Goal: Book appointment/travel/reservation

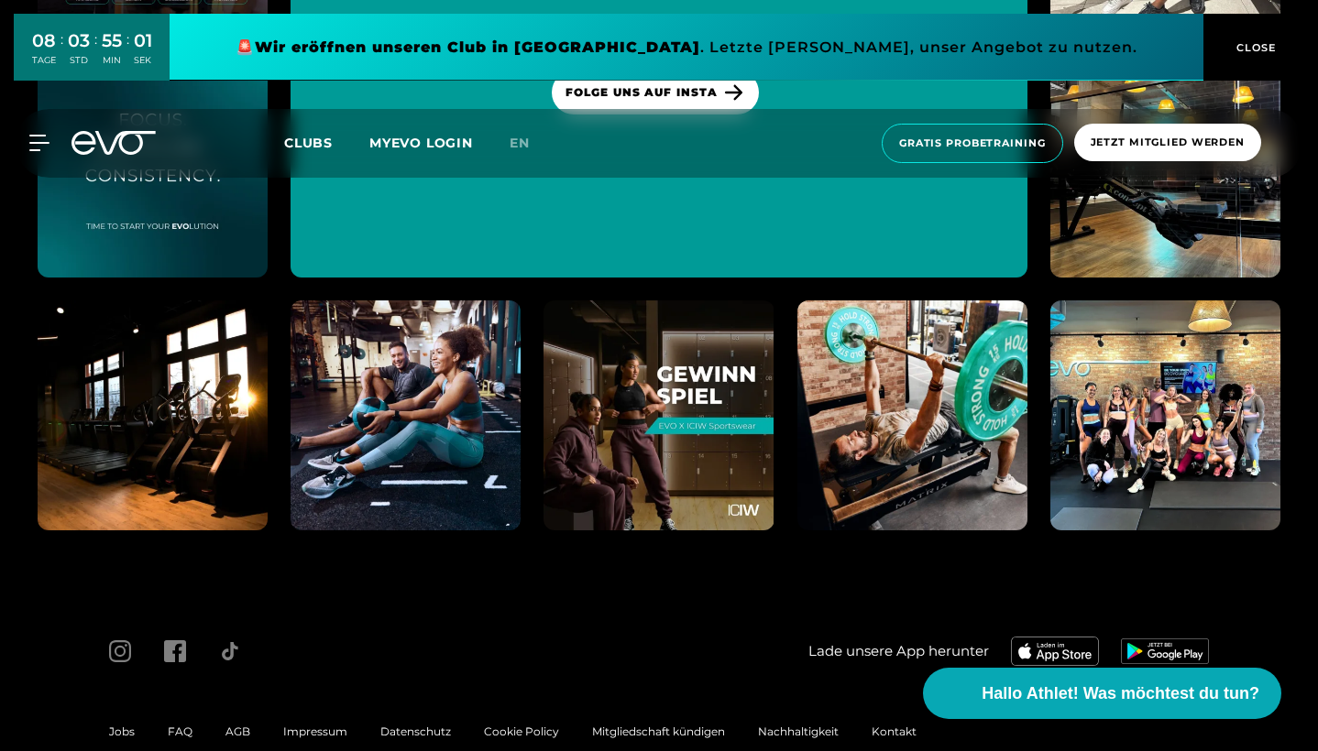
scroll to position [8494, 0]
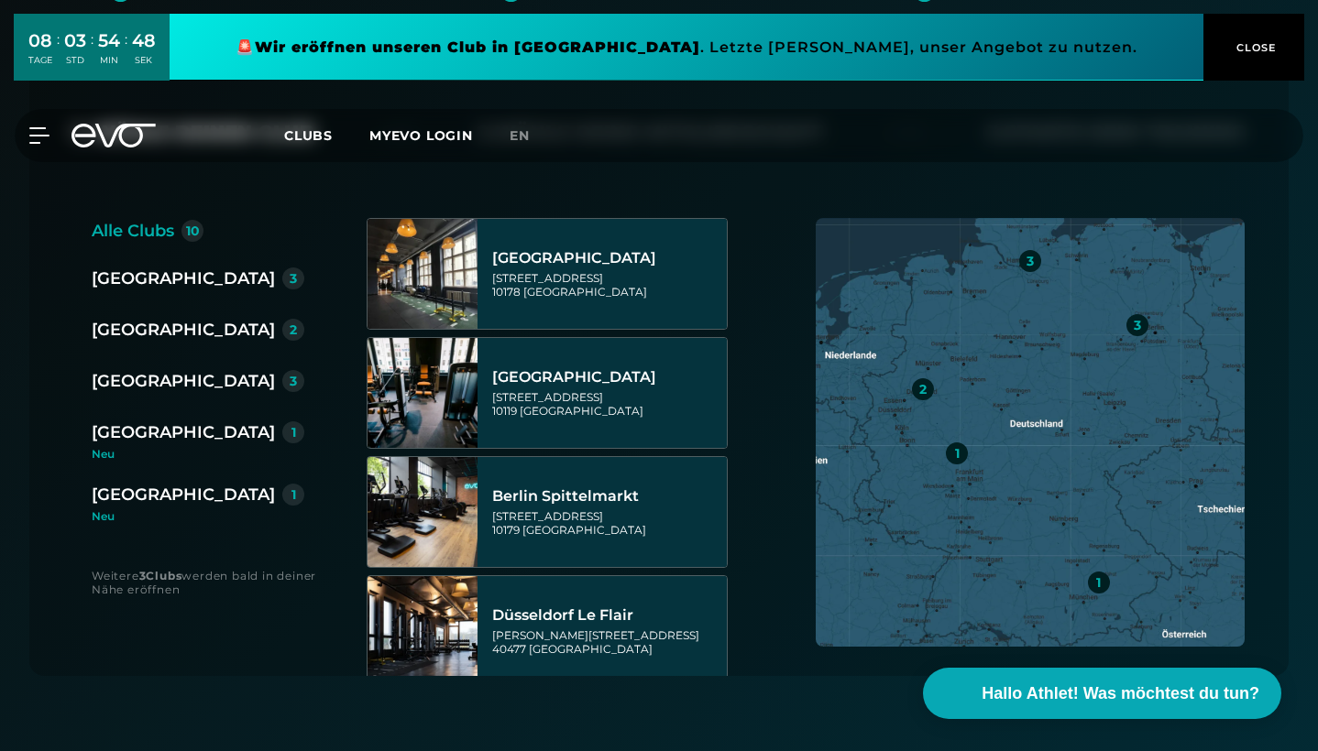
scroll to position [428, 0]
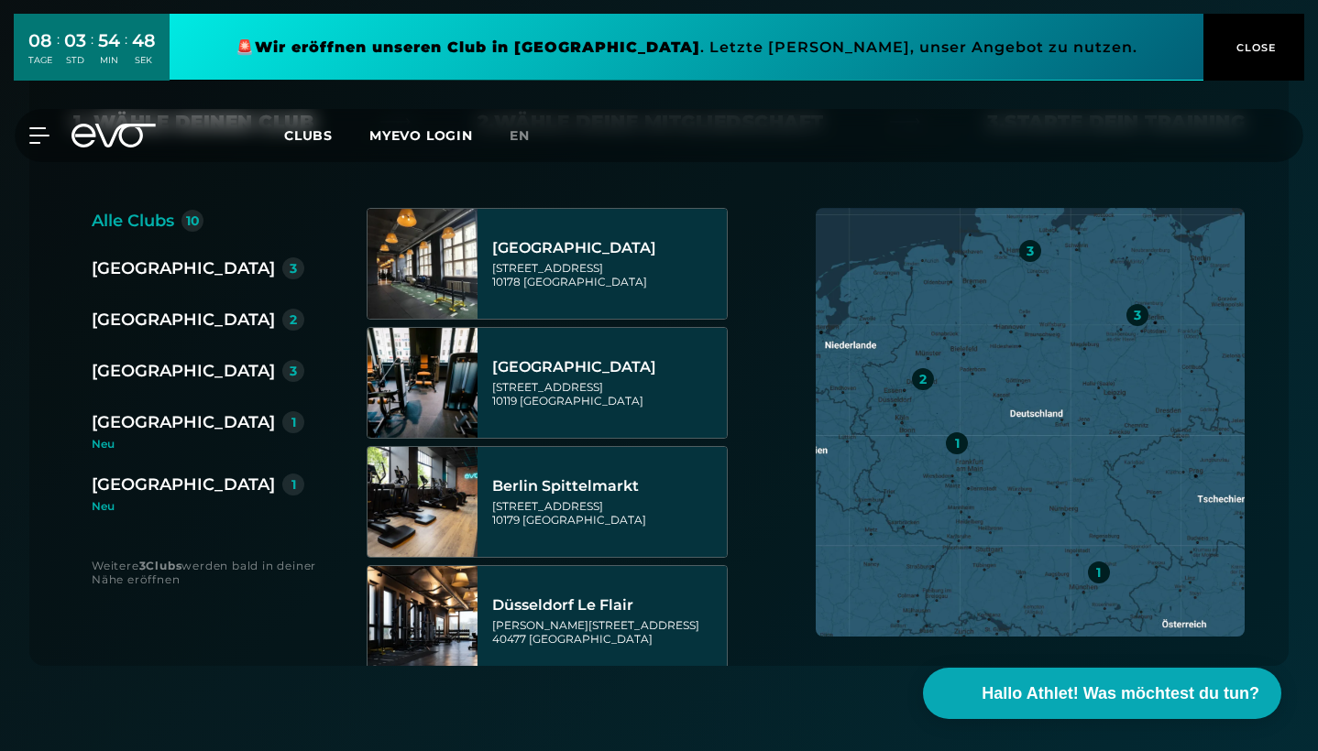
click at [146, 481] on div "[GEOGRAPHIC_DATA]" at bounding box center [183, 485] width 183 height 26
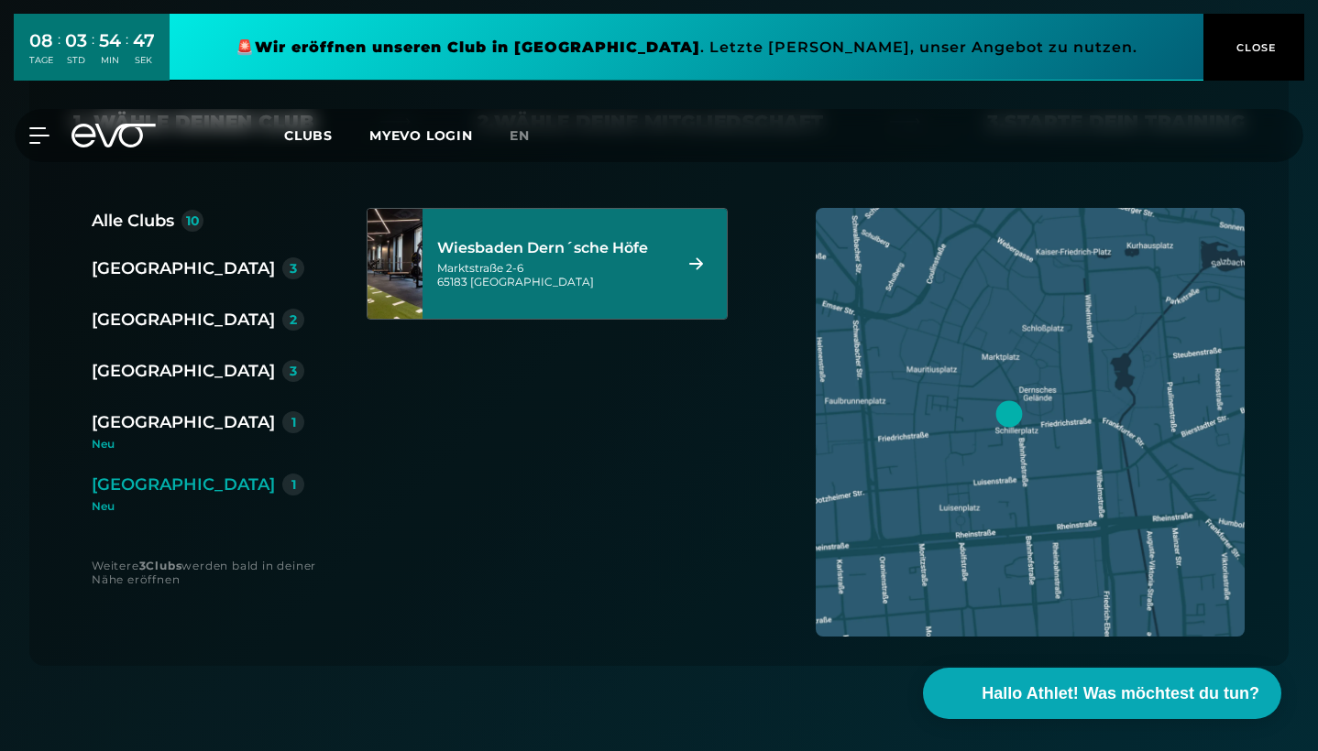
click at [579, 297] on div "Wiesbaden Dern´sche Höfe Marktstraße 2-6 65183 Wiesbaden" at bounding box center [551, 264] width 229 height 81
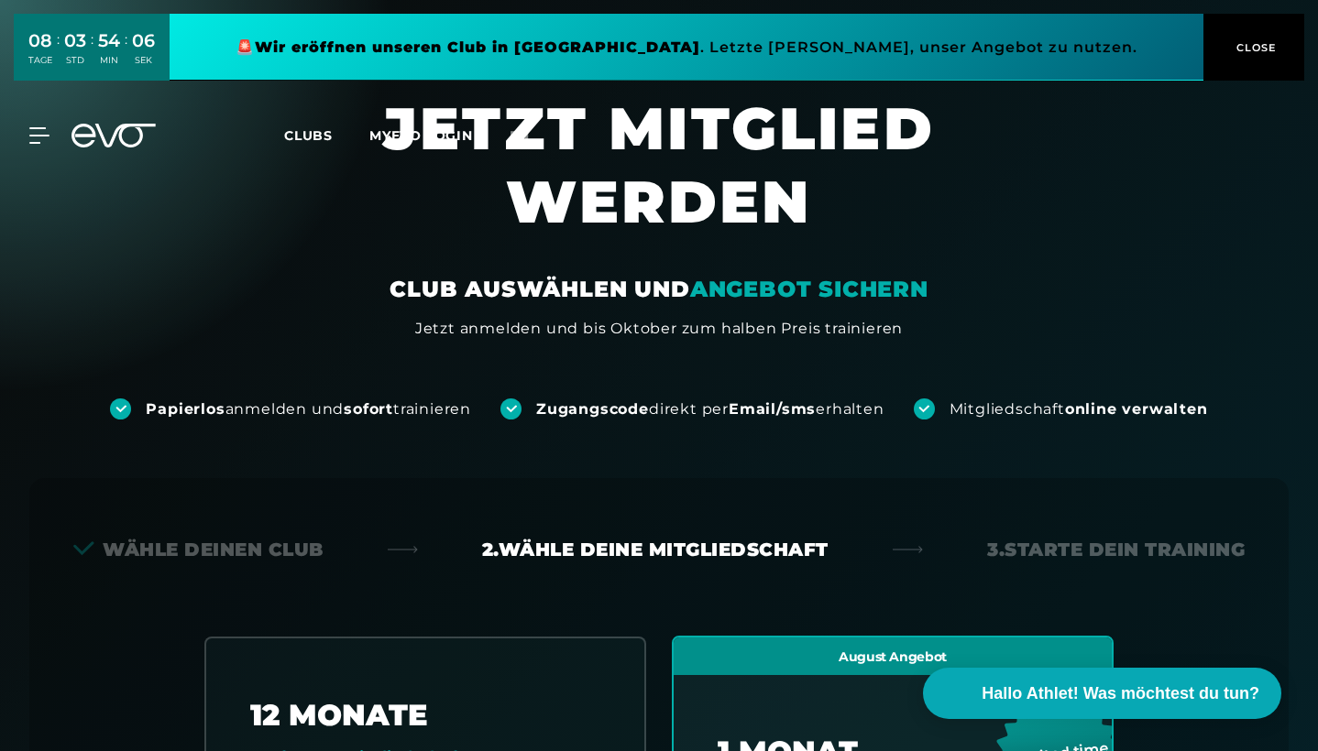
scroll to position [0, 0]
click at [1261, 40] on span "CLOSE" at bounding box center [1254, 47] width 45 height 16
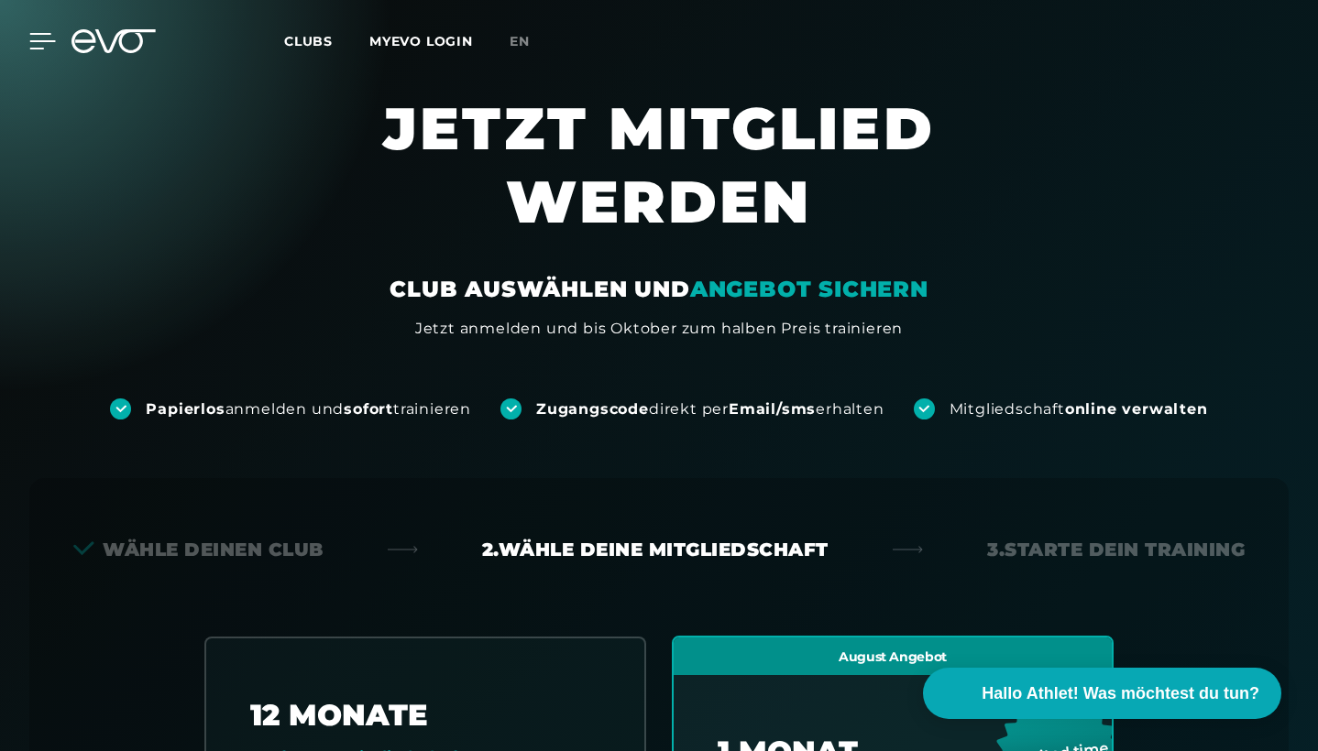
click at [41, 36] on icon at bounding box center [42, 41] width 27 height 16
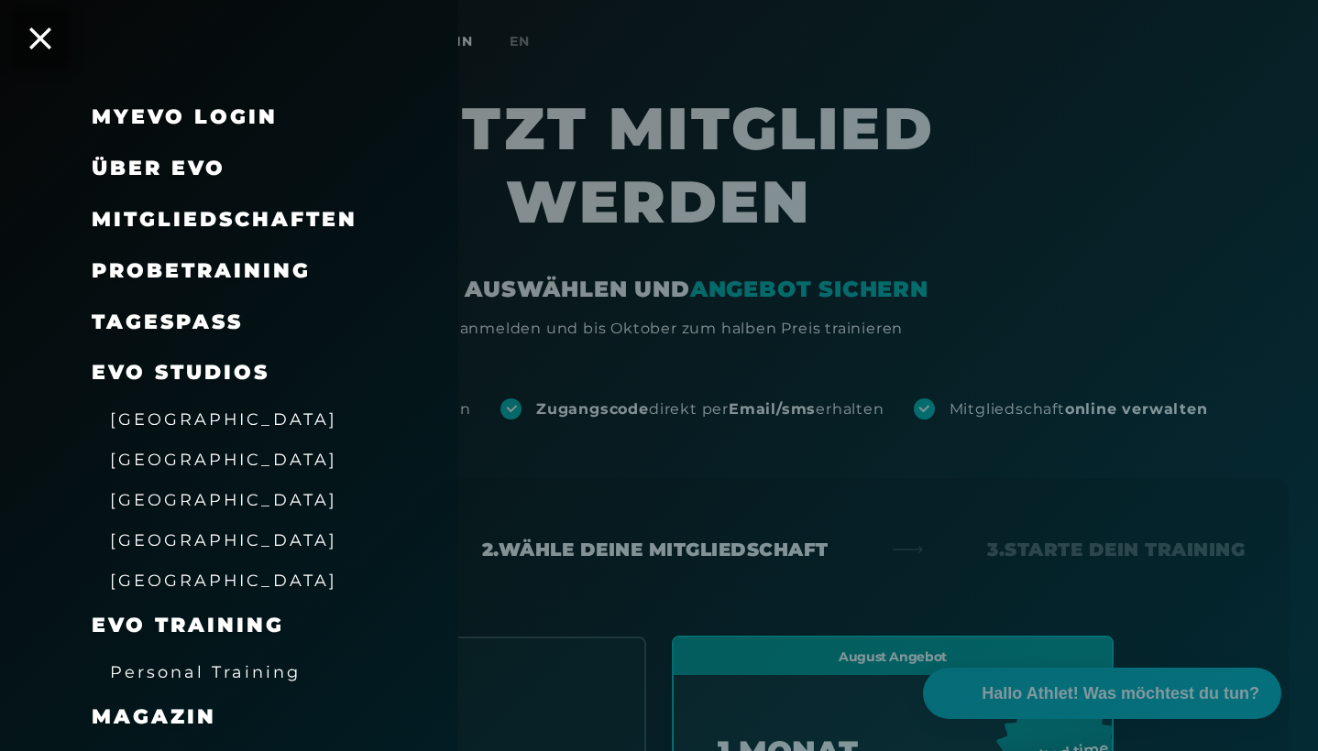
click at [160, 259] on span "Probetraining" at bounding box center [201, 270] width 219 height 25
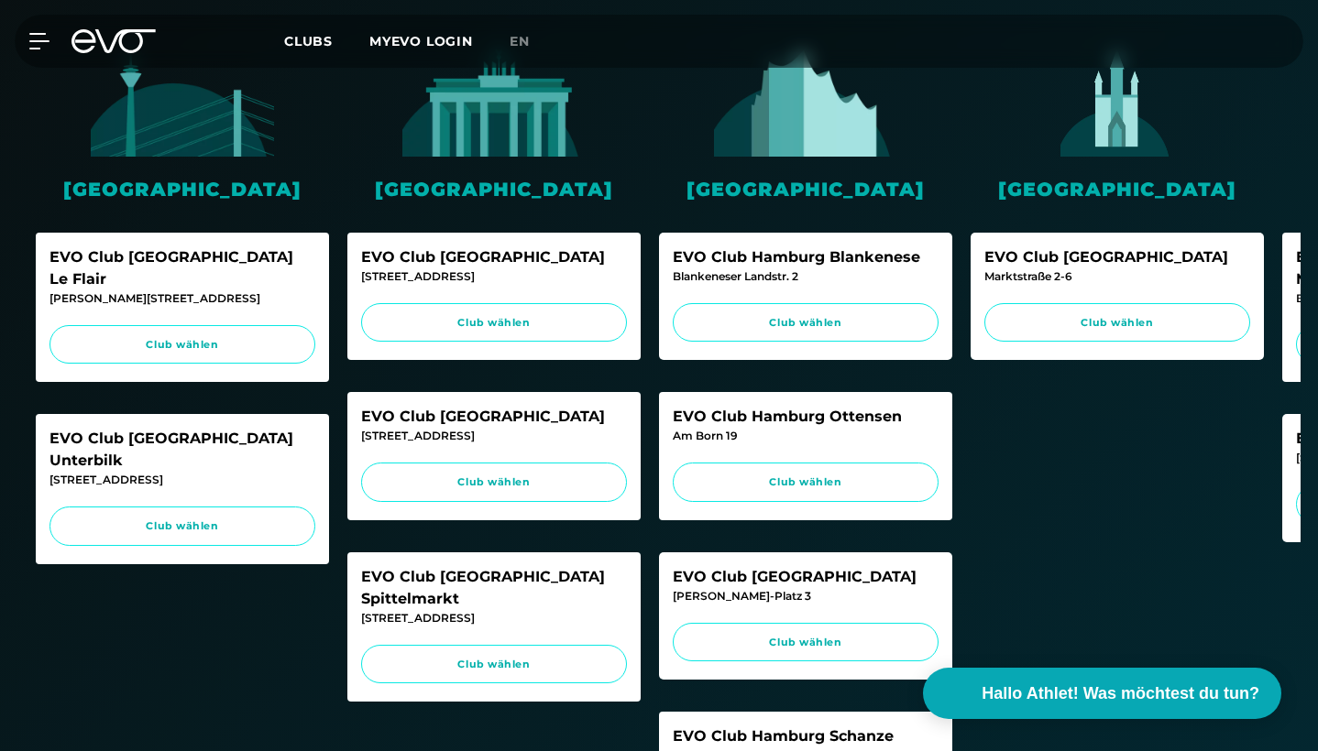
scroll to position [587, 0]
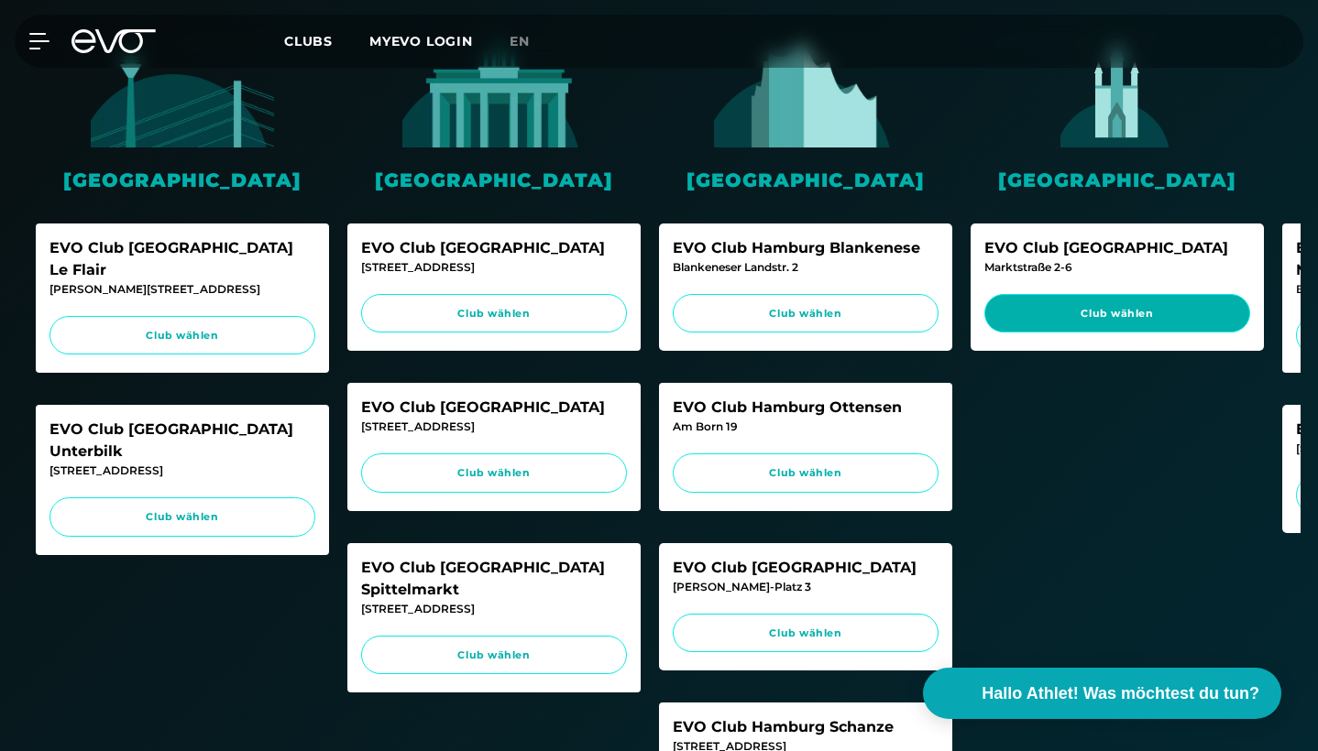
click at [1044, 323] on span "Club wählen" at bounding box center [1117, 313] width 266 height 39
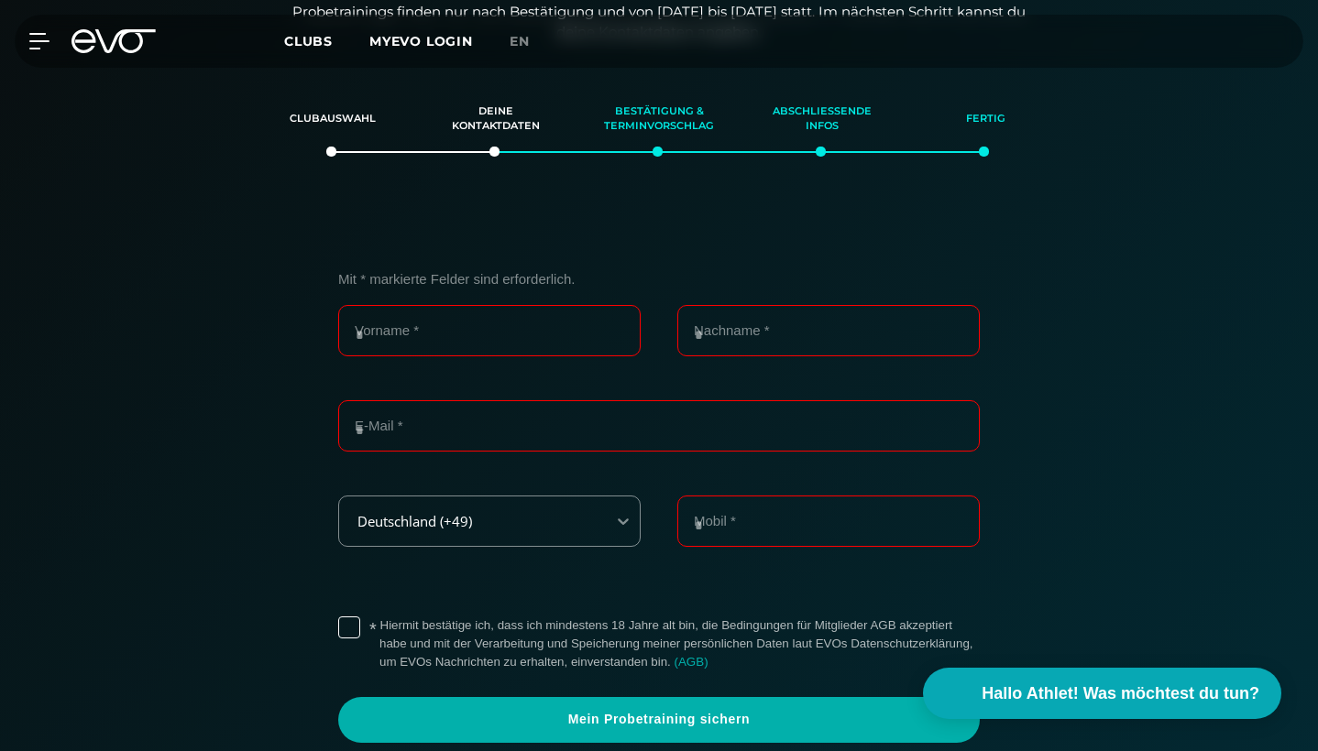
scroll to position [387, 0]
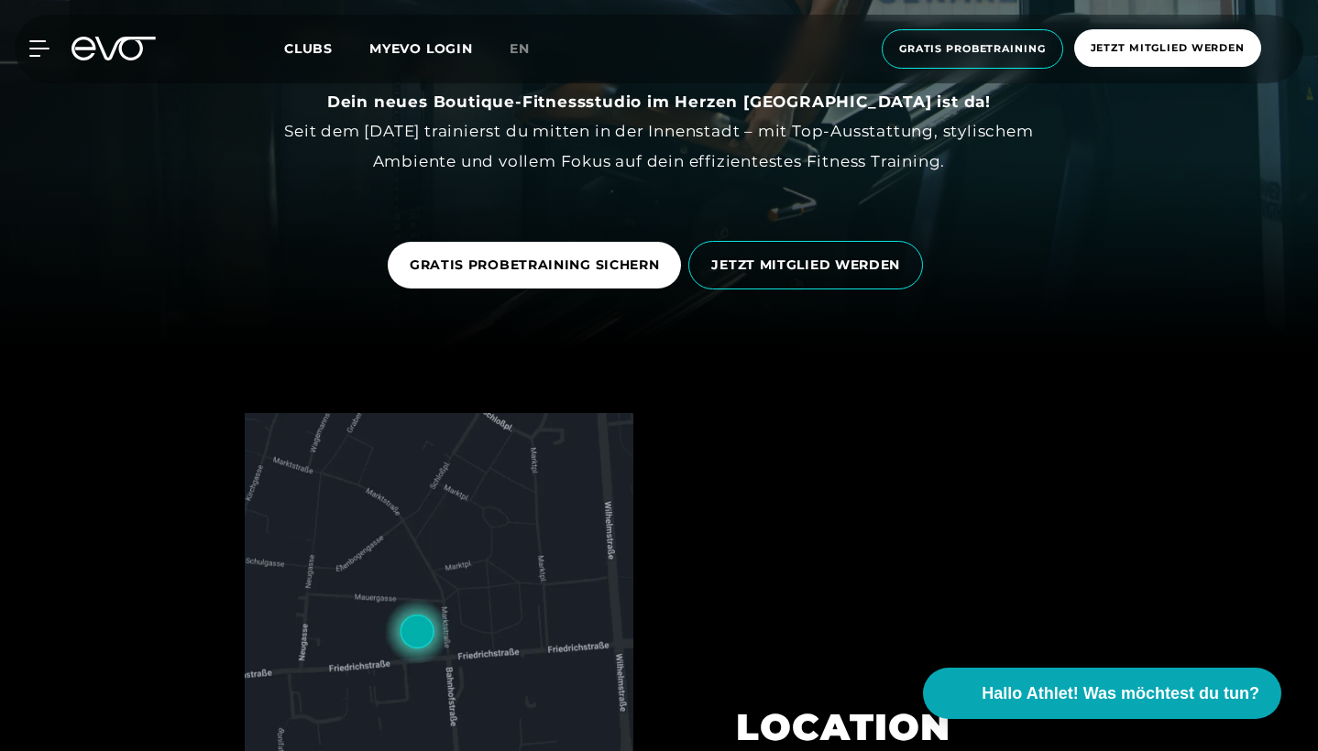
scroll to position [393, 0]
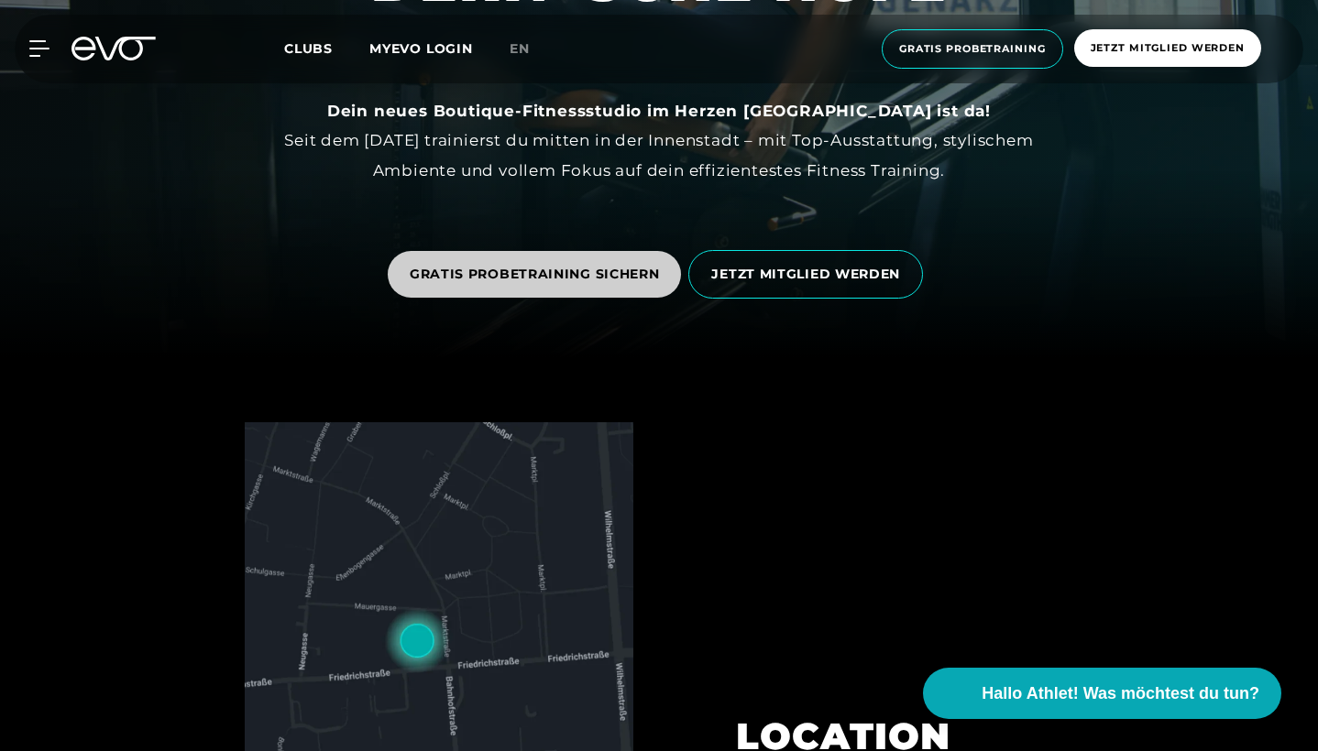
click at [552, 277] on span "GRATIS PROBETRAINING SICHERN" at bounding box center [535, 274] width 250 height 19
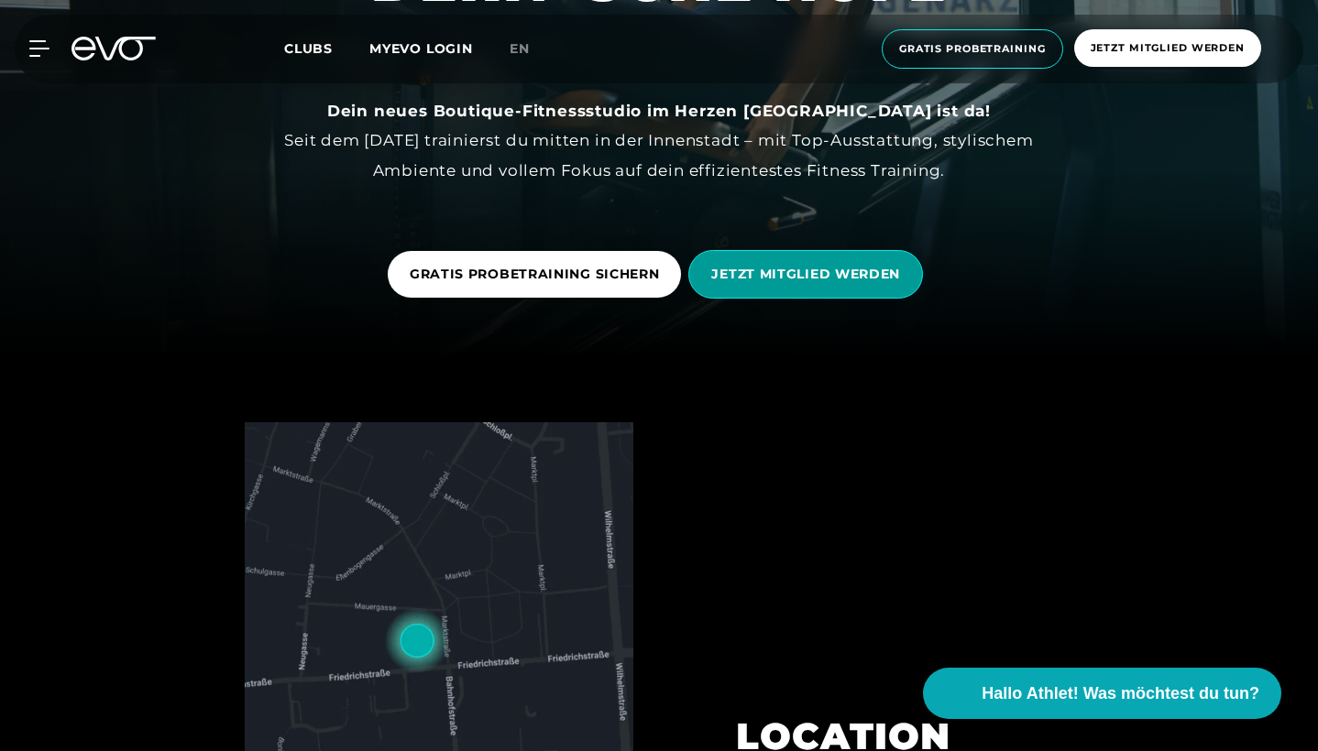
click at [737, 269] on span "JETZT MITGLIED WERDEN" at bounding box center [805, 274] width 189 height 19
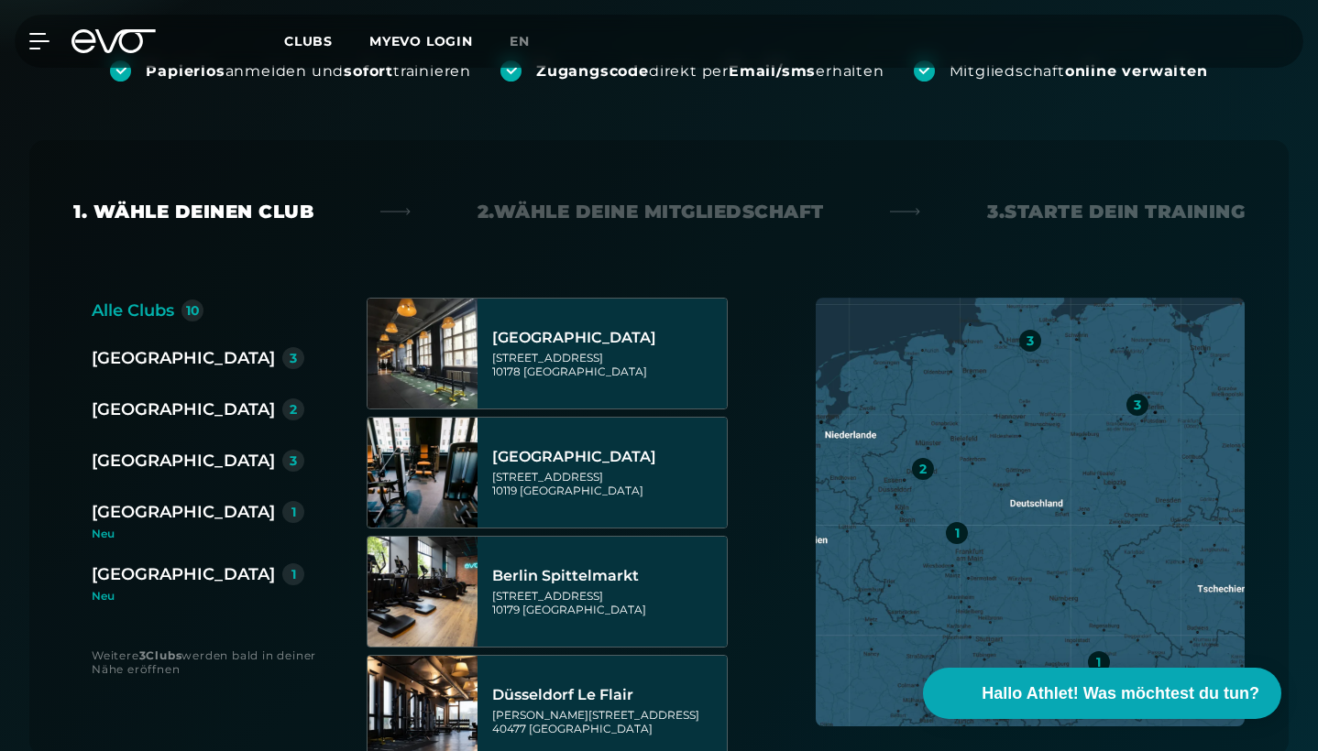
scroll to position [433, 0]
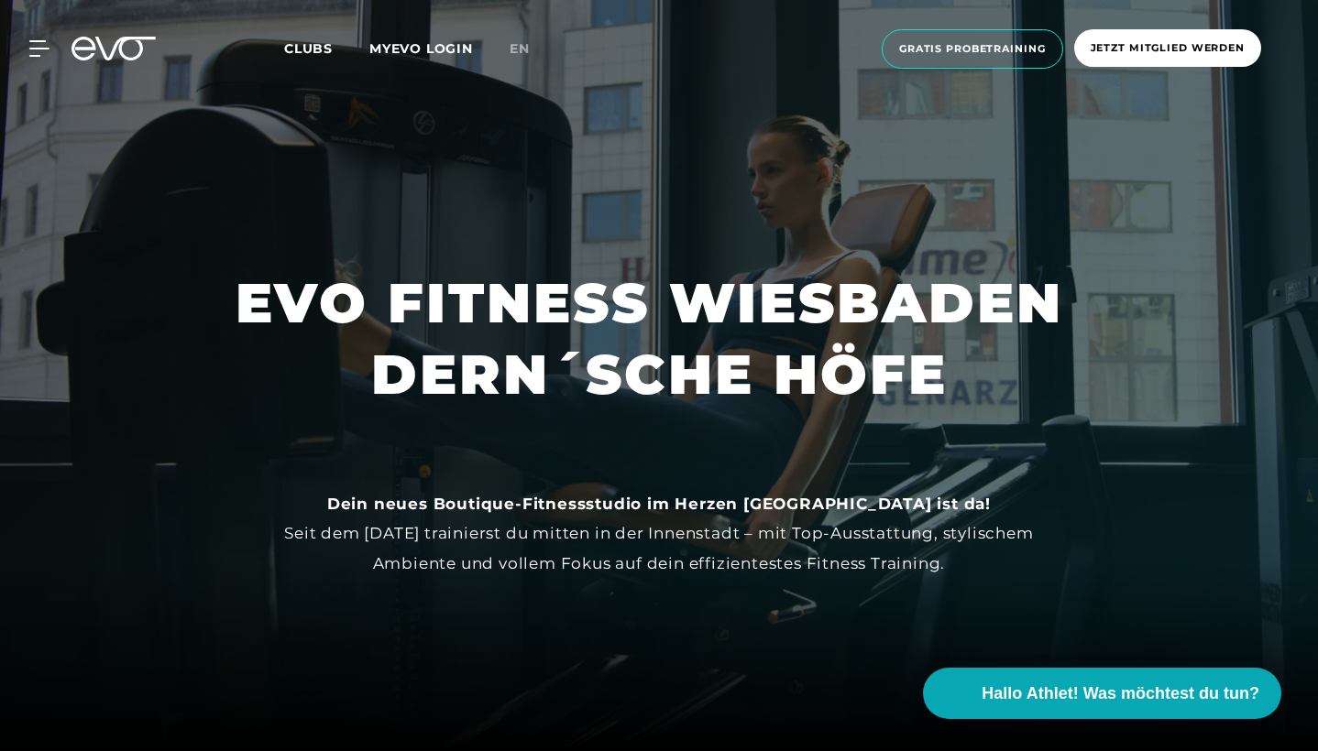
click at [449, 678] on link "GRATIS PROBETRAINING SICHERN" at bounding box center [535, 676] width 294 height 47
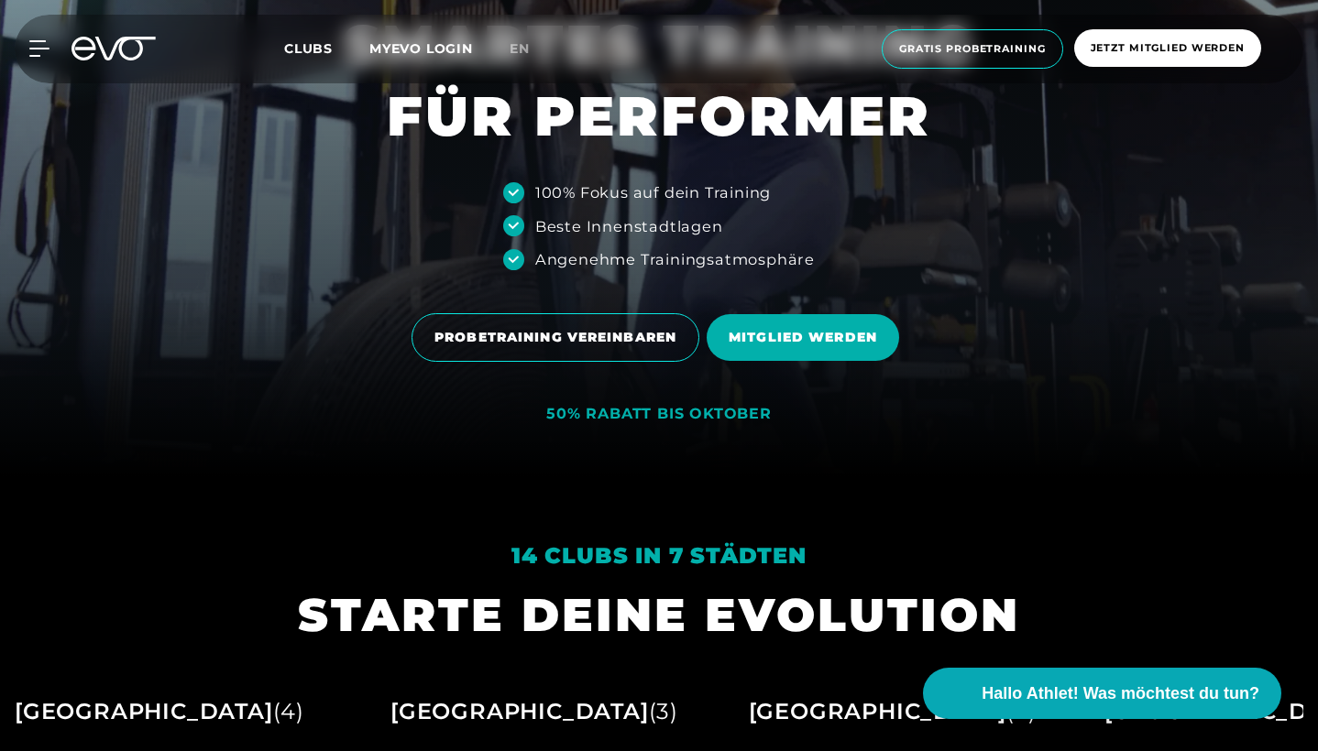
scroll to position [290, 0]
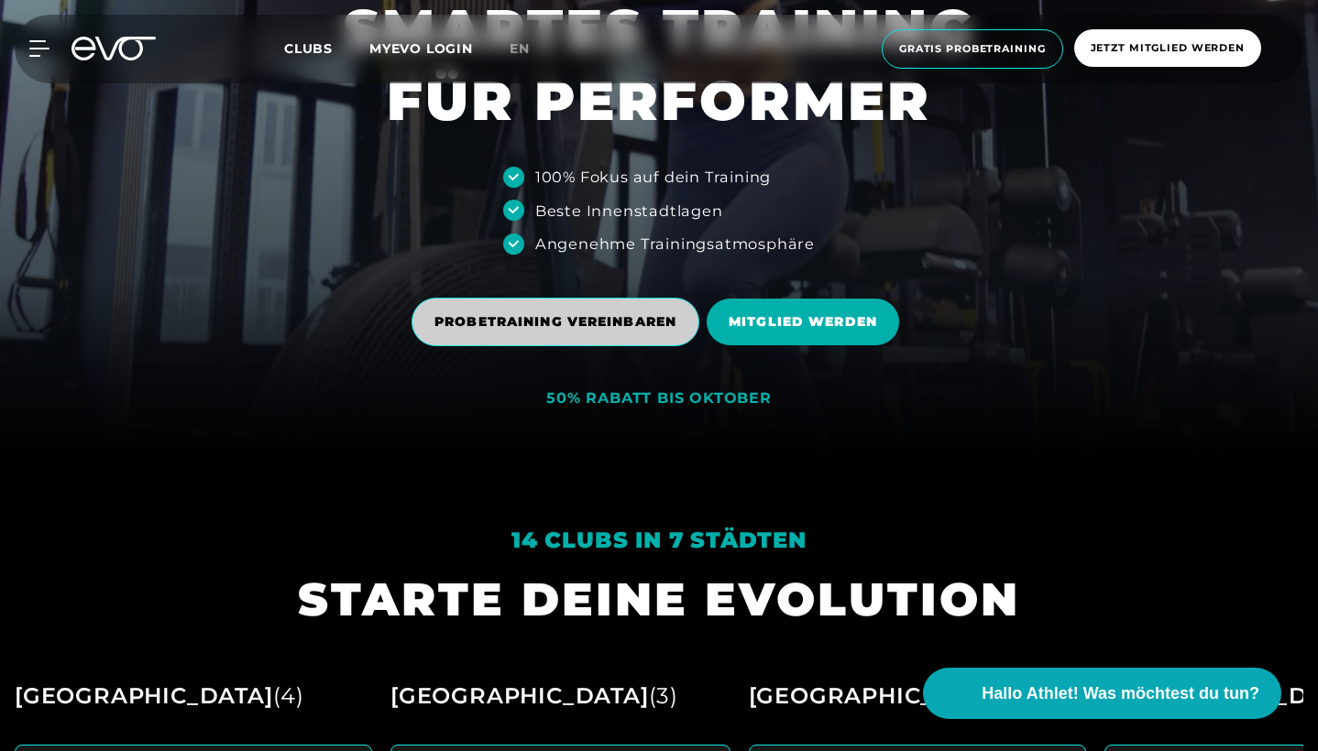
click at [617, 312] on span "PROBETRAINING VEREINBAREN" at bounding box center [555, 322] width 288 height 49
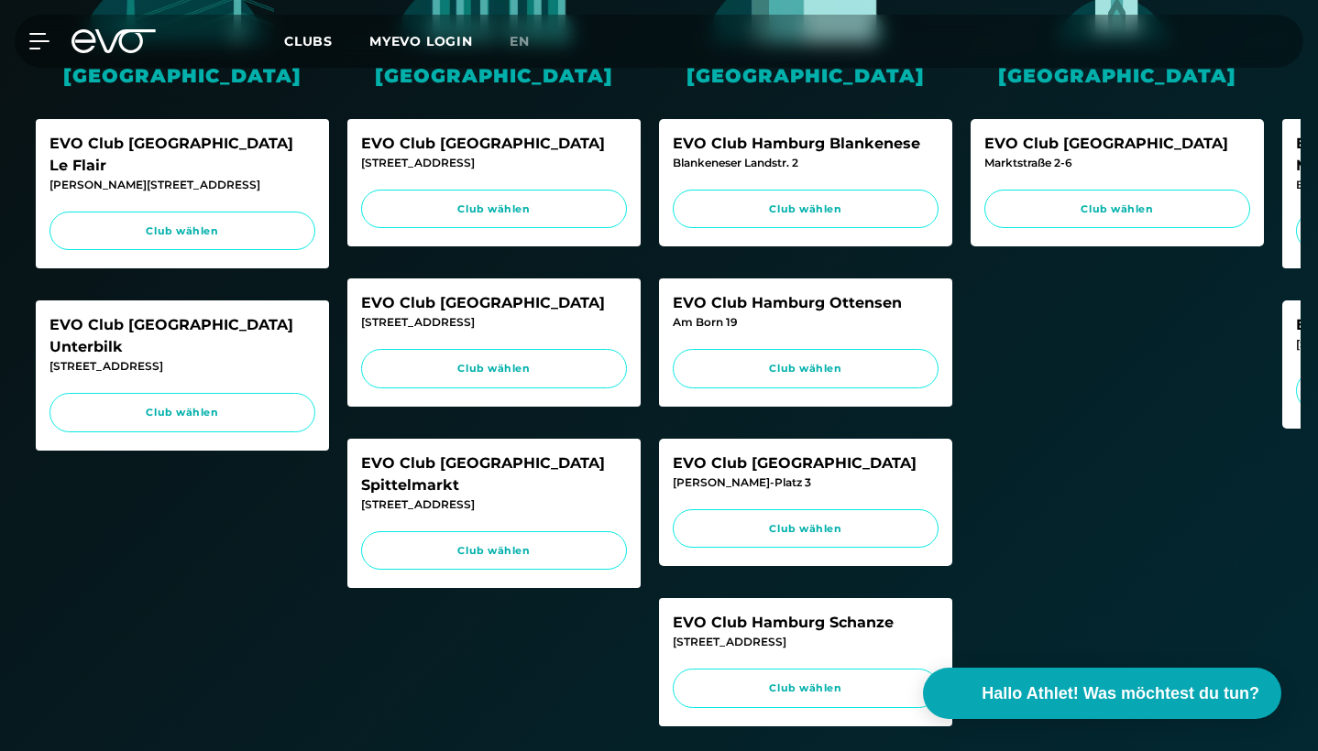
scroll to position [725, 0]
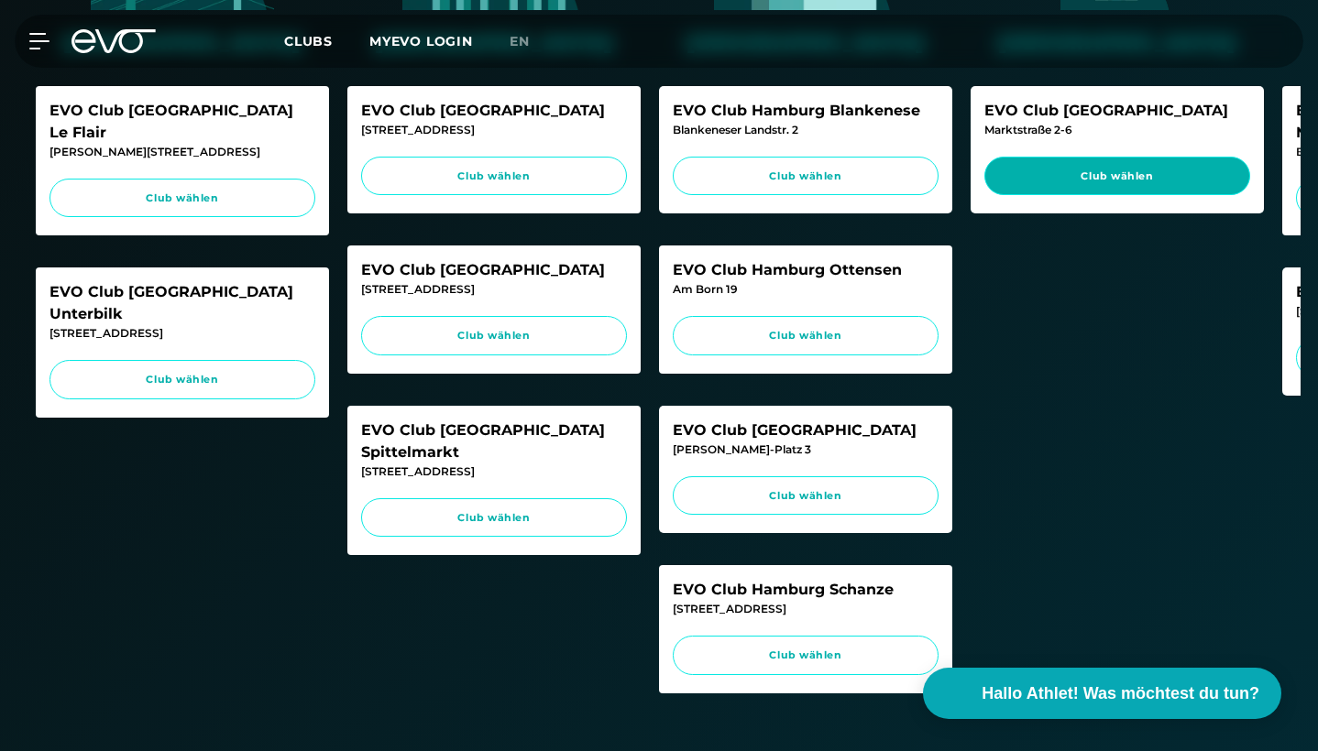
click at [1107, 170] on span "Club wählen" at bounding box center [1117, 177] width 231 height 16
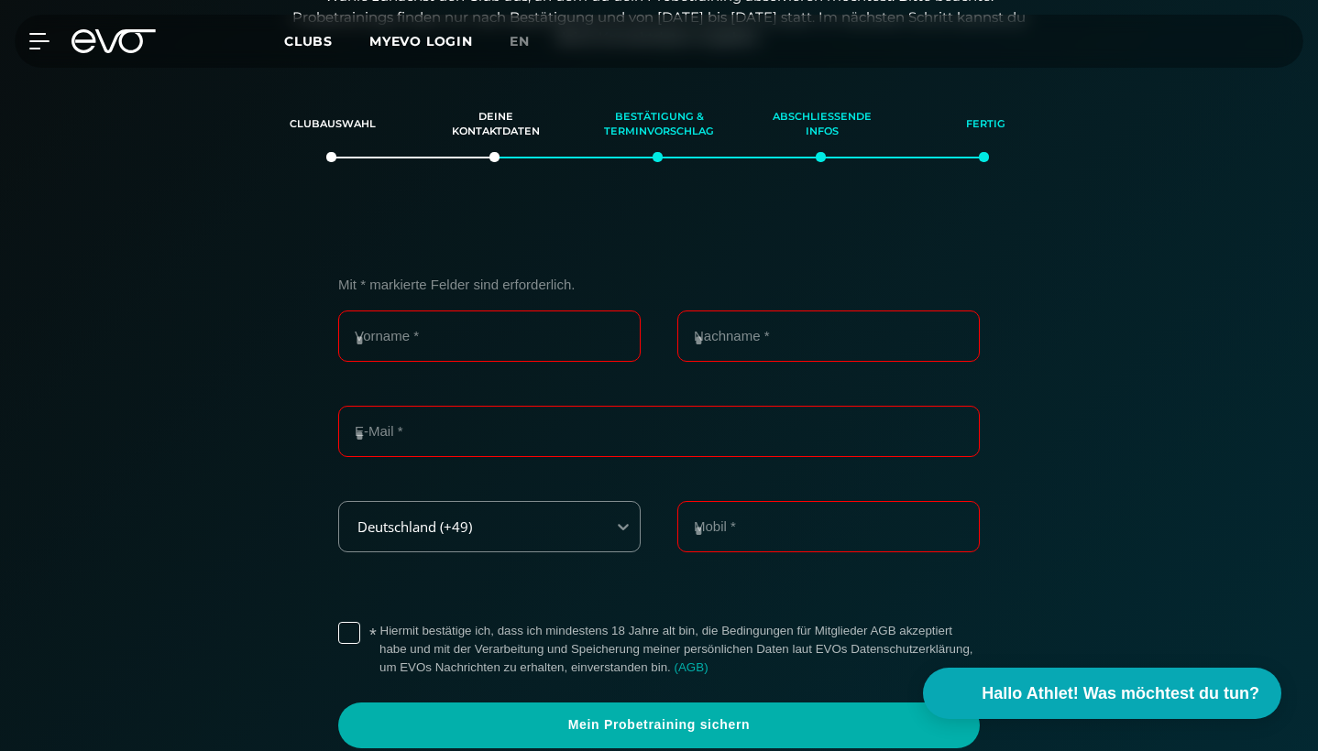
scroll to position [387, 0]
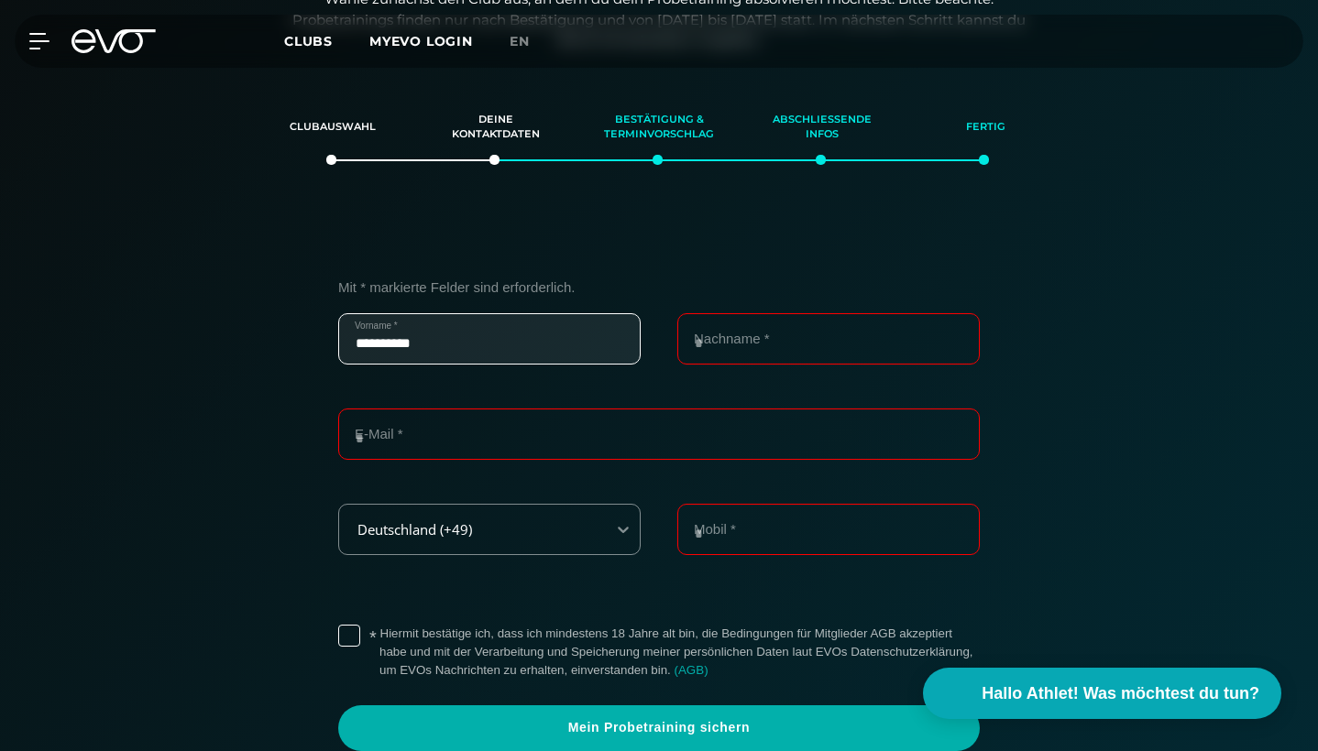
type input "**********"
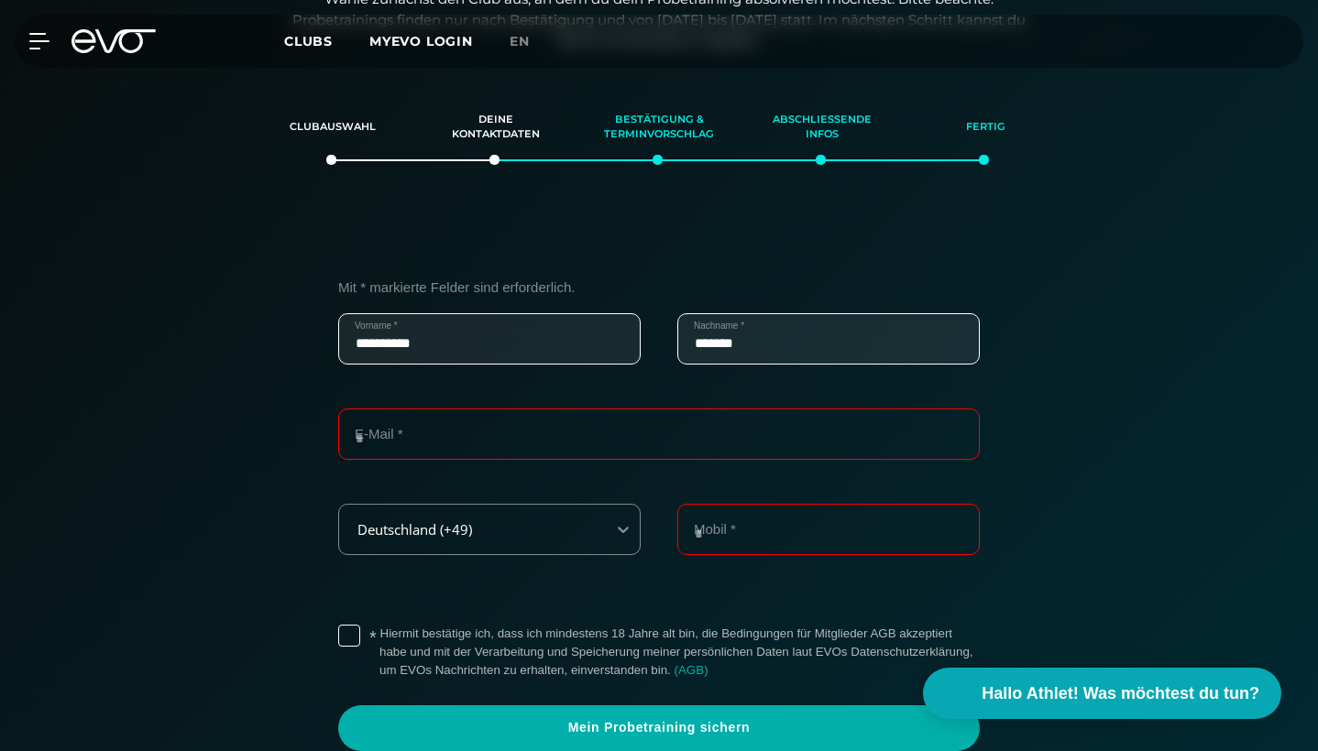
type input "*******"
type input "**********"
click at [379, 625] on label "* Hiermit bestätige ich, dass ich mindestens 18 Jahre alt bin, die Bedingungen …" at bounding box center [679, 652] width 600 height 55
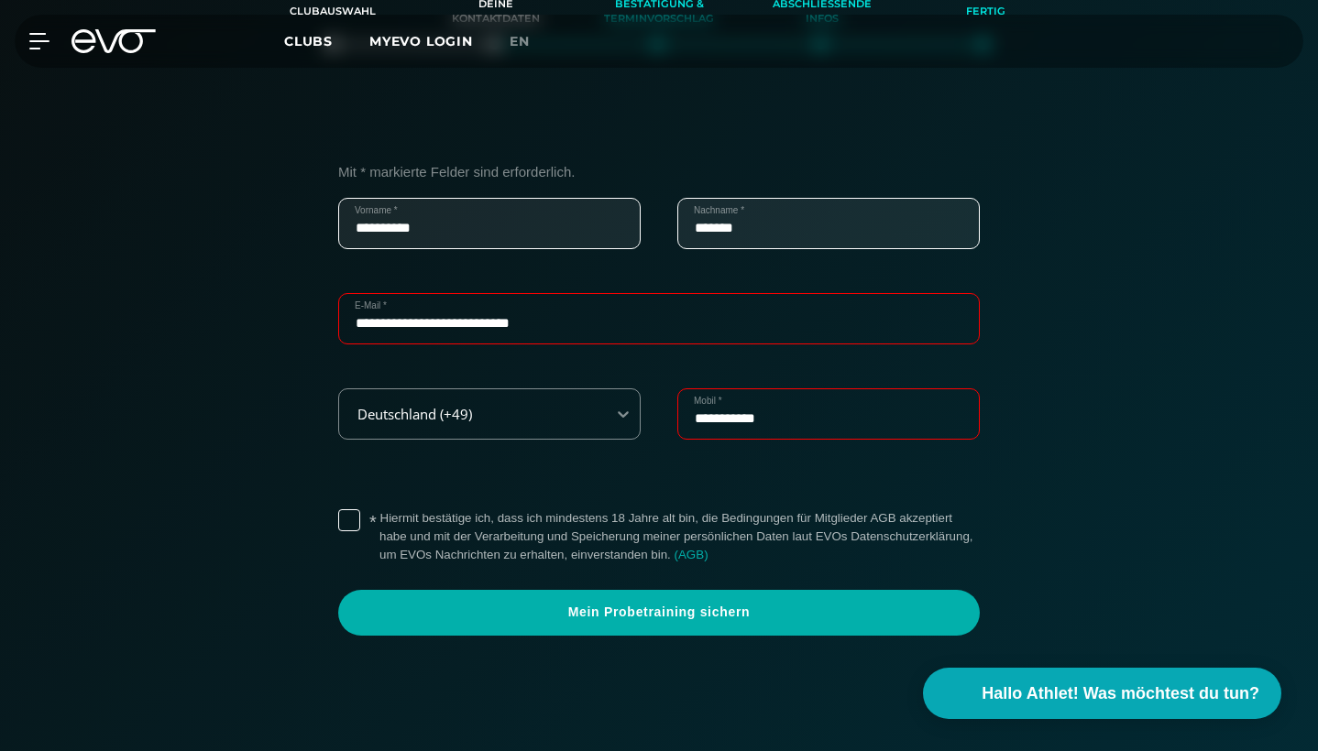
scroll to position [508, 0]
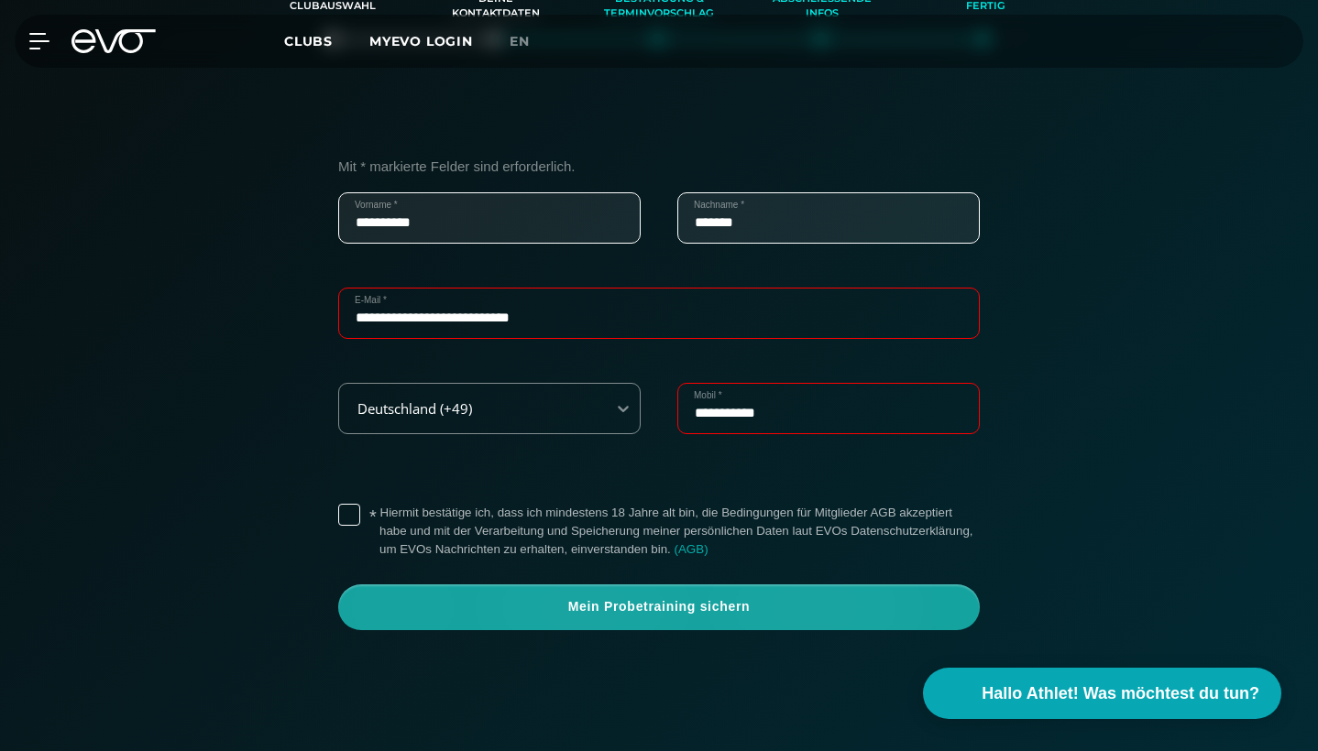
click at [604, 604] on span "Mein Probetraining sichern" at bounding box center [659, 607] width 598 height 18
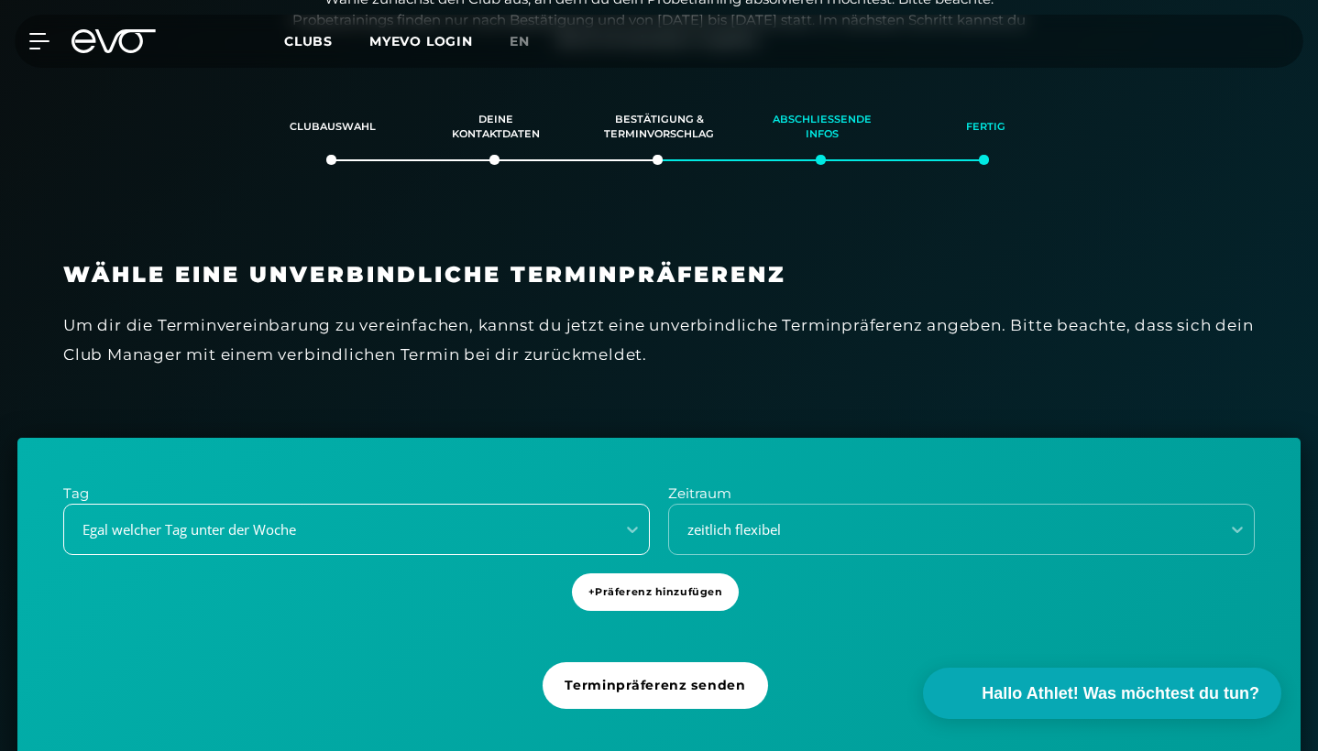
click at [334, 526] on div "Egal welcher Tag unter der Woche" at bounding box center [356, 529] width 587 height 51
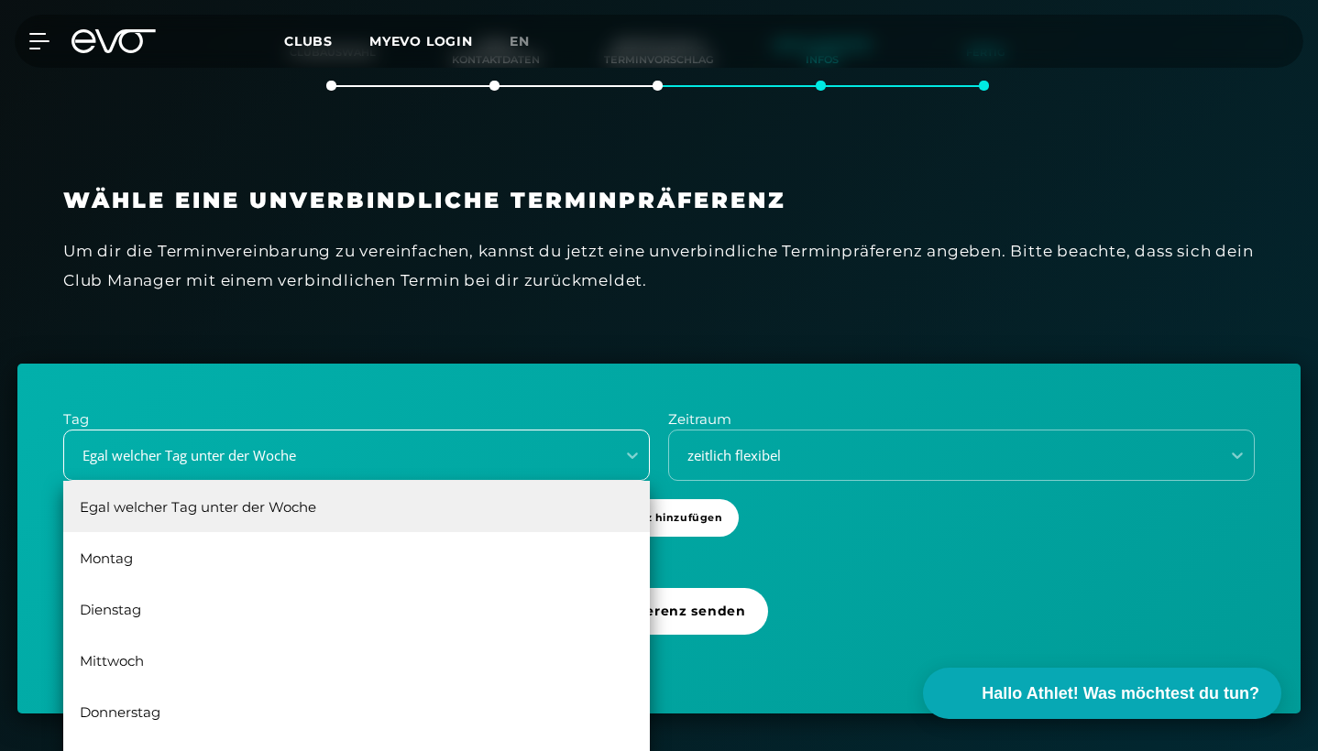
scroll to position [462, 0]
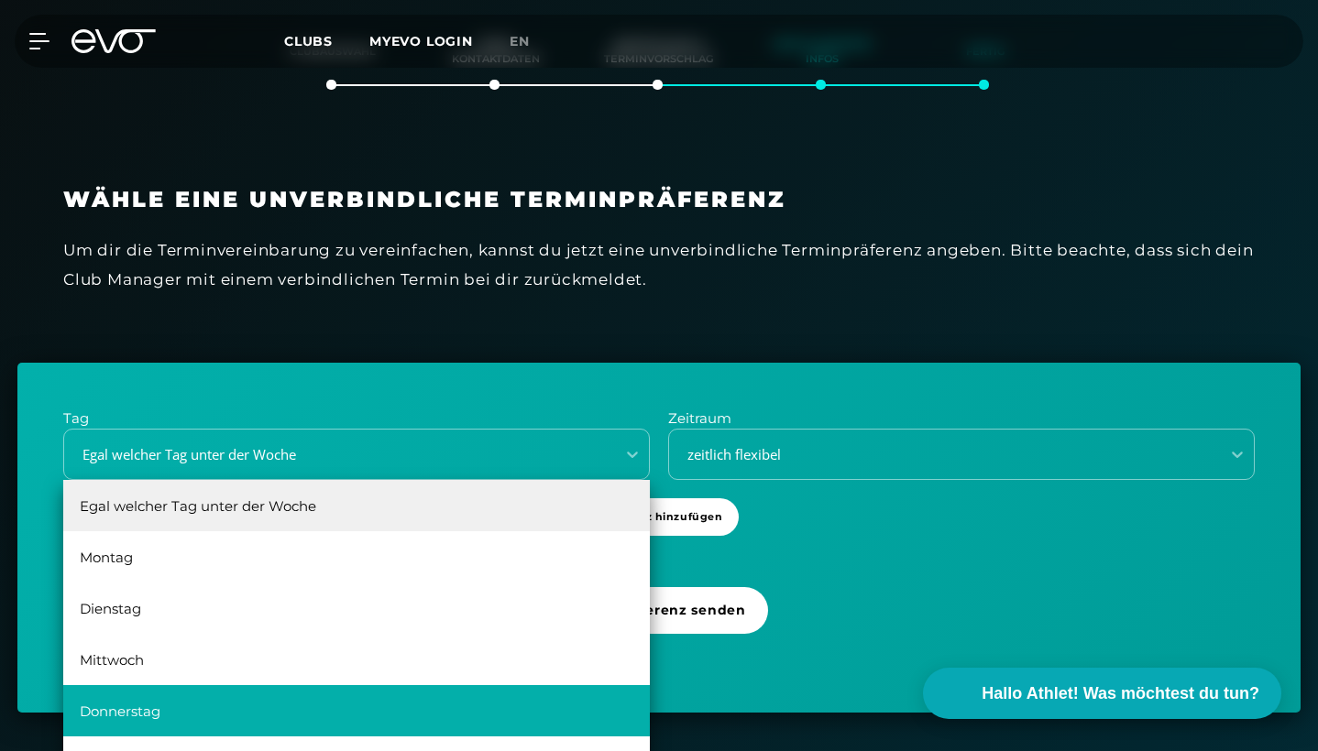
click at [206, 707] on div "Donnerstag" at bounding box center [356, 711] width 587 height 51
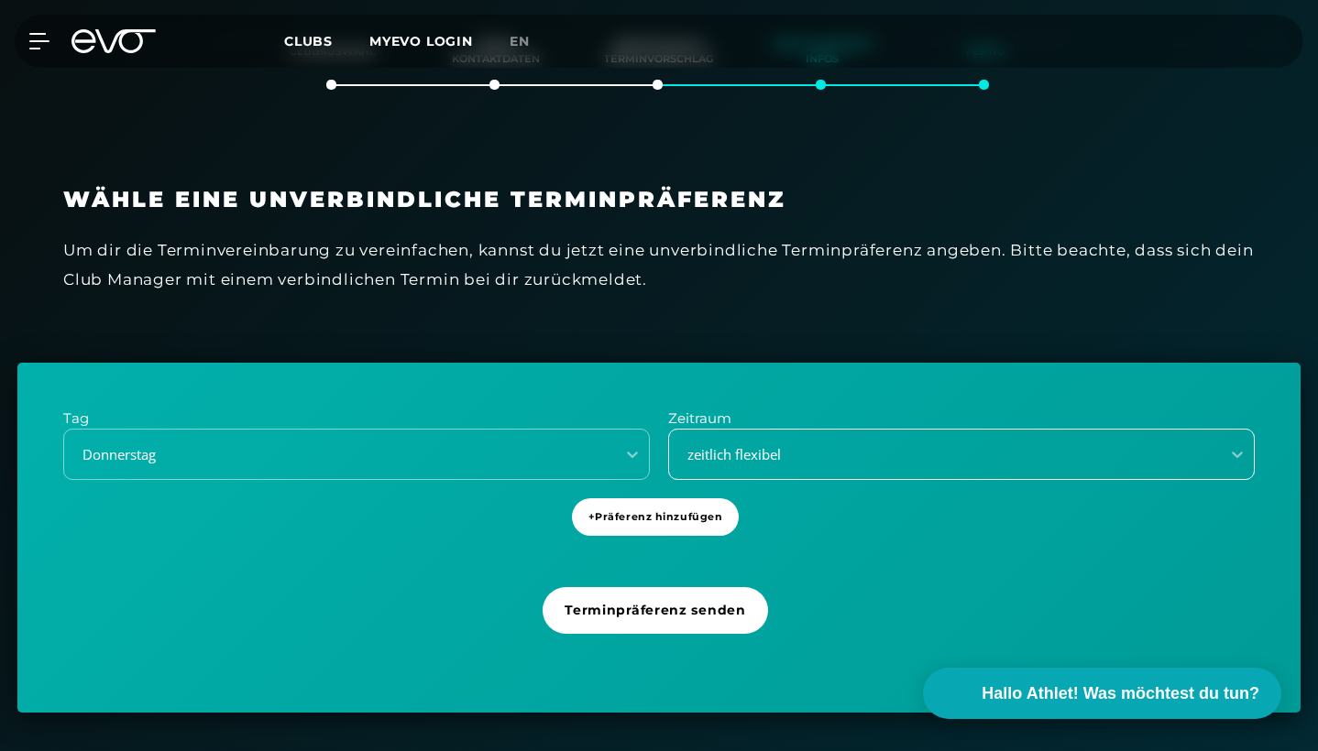
click at [825, 458] on div "zeitlich flexibel" at bounding box center [939, 454] width 536 height 21
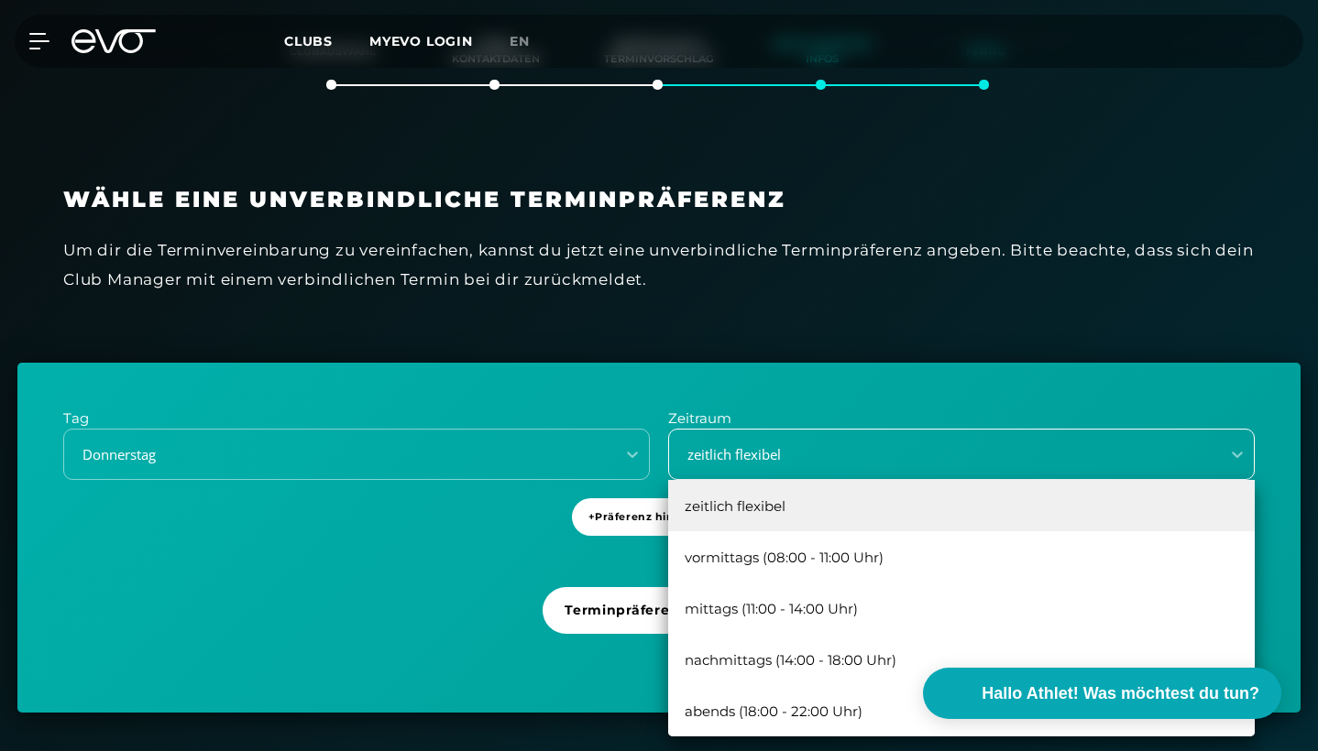
click at [825, 458] on div "zeitlich flexibel" at bounding box center [939, 454] width 536 height 21
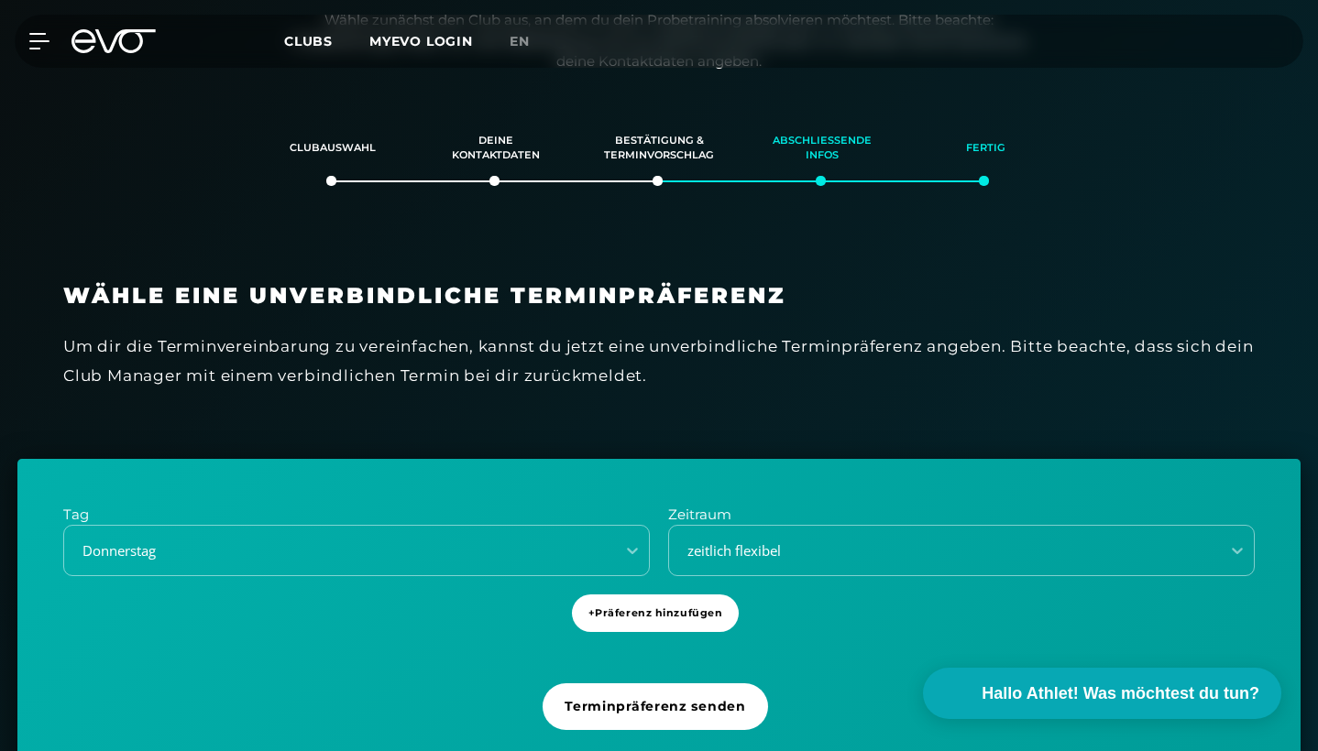
scroll to position [366, 0]
